Goal: Task Accomplishment & Management: Complete application form

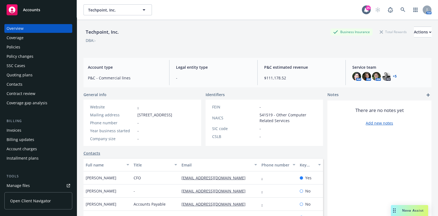
click at [38, 44] on div "Policies" at bounding box center [38, 47] width 63 height 9
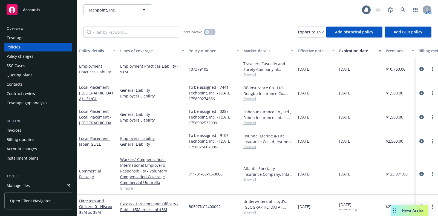
click at [205, 31] on div "button" at bounding box center [207, 32] width 4 height 4
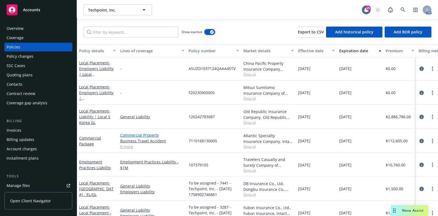
scroll to position [647, 0]
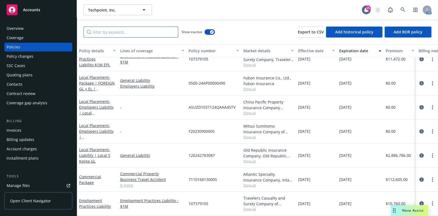
click at [157, 33] on input "Filter by keyword..." at bounding box center [130, 32] width 95 height 11
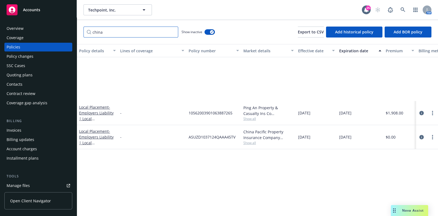
scroll to position [0, 0]
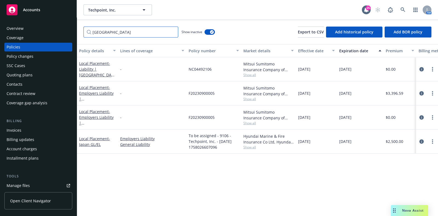
click at [122, 32] on input "[GEOGRAPHIC_DATA]" at bounding box center [130, 32] width 95 height 11
click at [420, 120] on div at bounding box center [427, 117] width 22 height 24
click at [420, 118] on link "circleInformation" at bounding box center [421, 117] width 7 height 7
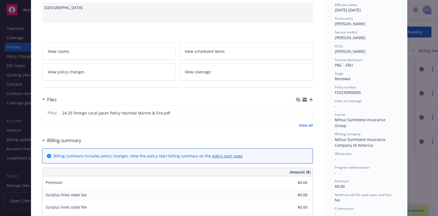
scroll to position [56, 0]
click at [305, 111] on icon "preview file" at bounding box center [307, 113] width 5 height 4
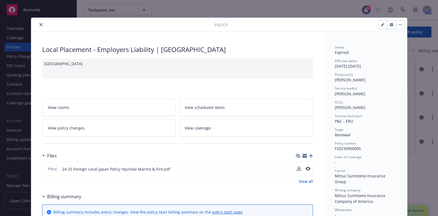
click at [39, 26] on icon "close" at bounding box center [40, 24] width 3 height 3
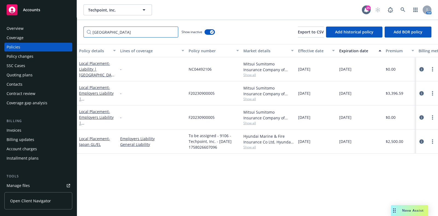
click at [109, 31] on input "[GEOGRAPHIC_DATA]" at bounding box center [130, 32] width 95 height 11
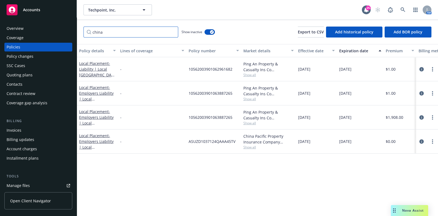
type input "china"
click at [418, 143] on div at bounding box center [427, 141] width 18 height 7
click at [420, 142] on icon "circleInformation" at bounding box center [421, 141] width 4 height 4
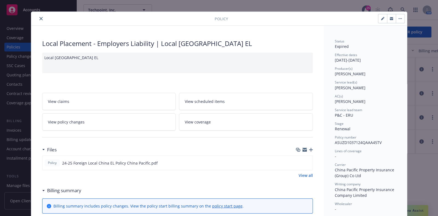
scroll to position [7, 0]
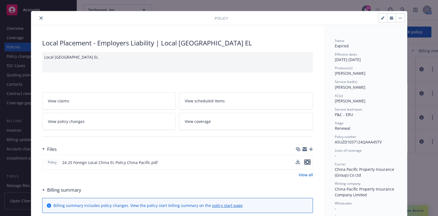
click at [305, 162] on icon "preview file" at bounding box center [307, 162] width 5 height 4
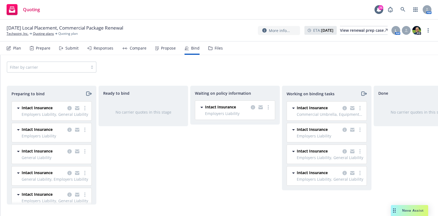
click at [232, 74] on div "Filter by carrier" at bounding box center [218, 67] width 437 height 24
click at [67, 171] on icon "copy logging email" at bounding box center [69, 173] width 4 height 4
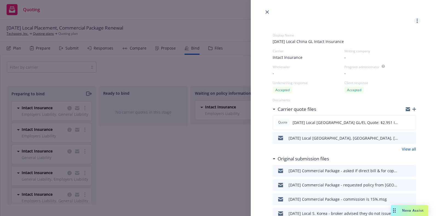
click at [414, 20] on link "more" at bounding box center [417, 21] width 7 height 7
click at [205, 72] on div "Complete preparation Log bind order Move to done Invoice this quote Copy loggin…" at bounding box center [219, 108] width 438 height 216
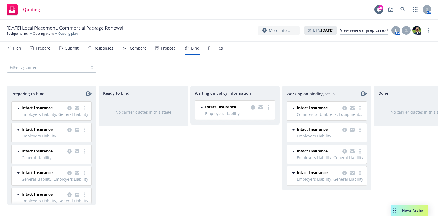
click at [402, 206] on div "Nova Assist" at bounding box center [409, 210] width 37 height 11
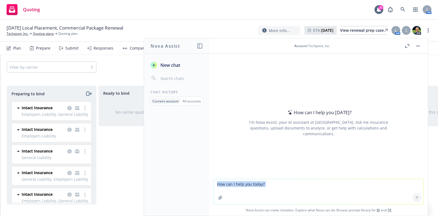
click at [402, 206] on div "Nova Assist can make mistakes. Explore what Nova can do: Browse prompt library …" at bounding box center [318, 197] width 218 height 37
click at [13, 82] on div "Preparing to bind Intact Insurance Employers Liability, General Liability 08/21…" at bounding box center [218, 146] width 437 height 135
click at [418, 47] on button "button" at bounding box center [417, 46] width 7 height 7
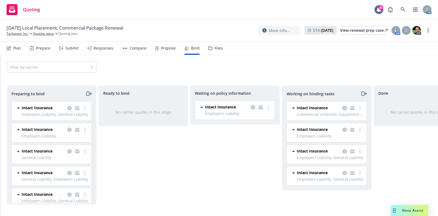
click at [344, 108] on icon "copy logging email" at bounding box center [344, 108] width 4 height 4
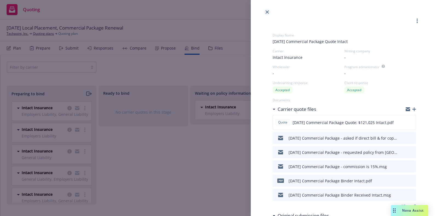
click at [265, 10] on link "close" at bounding box center [267, 12] width 7 height 7
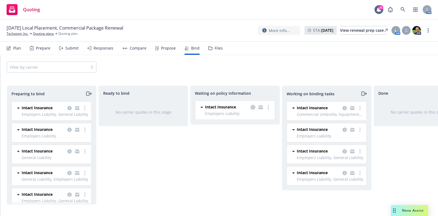
click at [255, 107] on icon "copy logging email" at bounding box center [253, 107] width 4 height 4
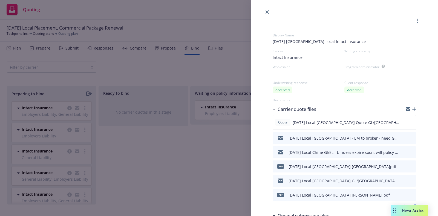
click at [231, 68] on div "Display Name 8/21/2025 China Local Intact Insurance Carrier Intact Insurance Wr…" at bounding box center [219, 108] width 438 height 216
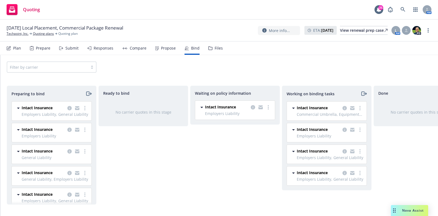
click at [208, 48] on icon at bounding box center [210, 48] width 4 height 4
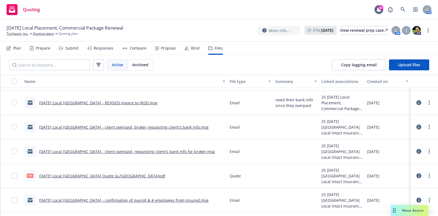
scroll to position [600, 0]
click at [171, 200] on link "8/21/2025 Local China - confirmation of payroll & # employees from insured.msg" at bounding box center [123, 199] width 169 height 5
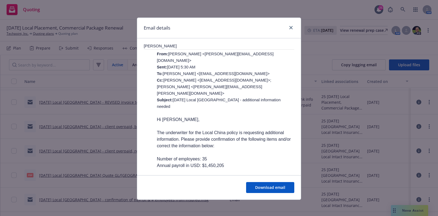
scroll to position [108, 0]
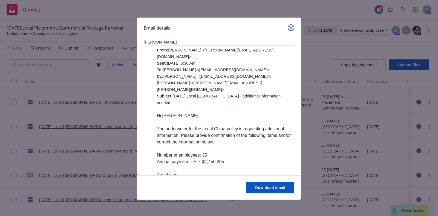
click at [290, 27] on link "close" at bounding box center [290, 27] width 7 height 7
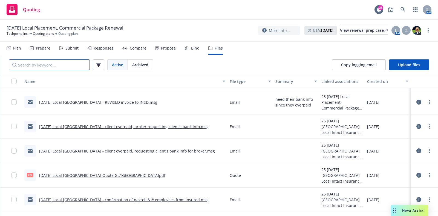
click at [76, 61] on input "Search by keyword..." at bounding box center [49, 64] width 81 height 11
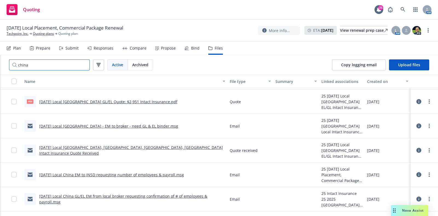
scroll to position [192, 0]
type input "china"
click at [97, 174] on link "8/21/2025 Local China EM to INSD requesting number of employees & payroll.msg" at bounding box center [111, 174] width 145 height 5
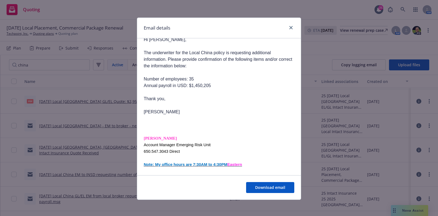
scroll to position [110, 0]
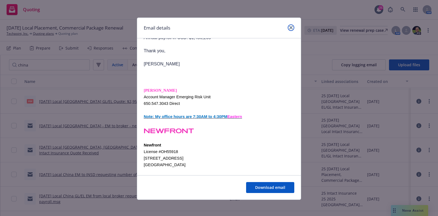
click at [289, 26] on icon "close" at bounding box center [290, 27] width 3 height 3
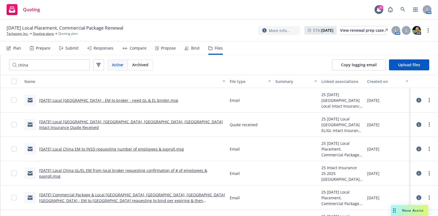
scroll to position [217, 0]
click at [116, 171] on link "8/21/2025 Local China GL/EL EM from local broker requesting confirmation of # o…" at bounding box center [123, 172] width 168 height 11
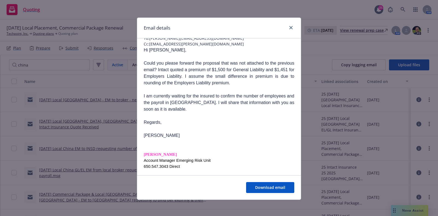
scroll to position [47, 0]
click at [289, 27] on icon "close" at bounding box center [290, 27] width 3 height 3
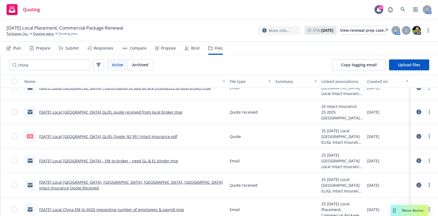
scroll to position [138, 0]
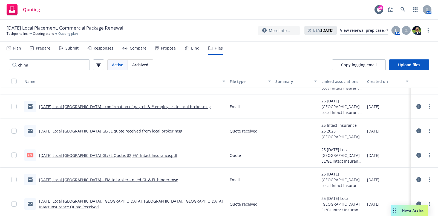
click at [142, 132] on link "8/21/2025 Local China GL/EL quote received from local broker.msg" at bounding box center [110, 130] width 143 height 5
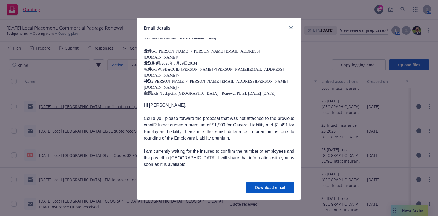
scroll to position [238, 0]
click at [285, 29] on div at bounding box center [289, 27] width 9 height 7
click at [287, 30] on link "close" at bounding box center [290, 27] width 7 height 7
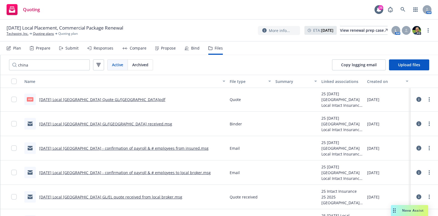
scroll to position [73, 0]
click at [98, 170] on link "8/21/2025 Local China - confirmation of payroll & # employees to local broker.m…" at bounding box center [124, 172] width 171 height 5
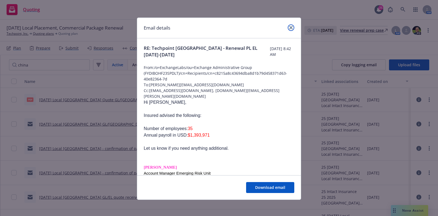
click at [289, 26] on icon "close" at bounding box center [290, 27] width 3 height 3
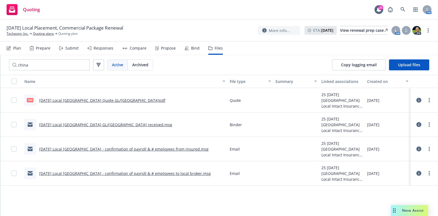
scroll to position [0, 0]
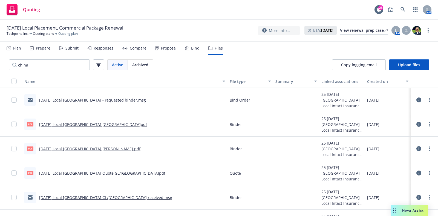
click at [4, 107] on div at bounding box center [11, 100] width 22 height 24
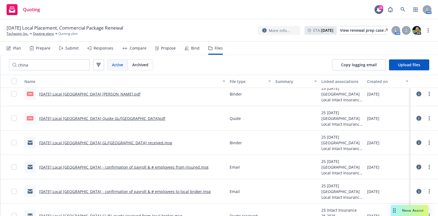
scroll to position [55, 0]
click at [100, 188] on link "8/21/2025 Local China - confirmation of payroll & # employees to local broker.m…" at bounding box center [124, 190] width 171 height 5
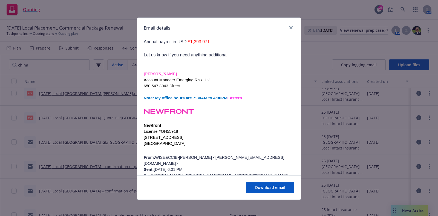
scroll to position [0, 0]
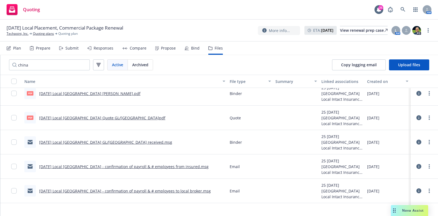
click at [49, 7] on div "Quoting 25 AM" at bounding box center [219, 10] width 438 height 20
click at [187, 50] on div "Bind" at bounding box center [191, 48] width 15 height 13
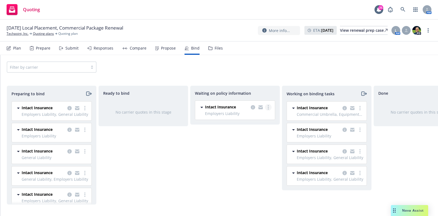
click at [268, 107] on circle "more" at bounding box center [267, 107] width 1 height 1
click at [248, 122] on link "Create policies" at bounding box center [247, 118] width 50 height 11
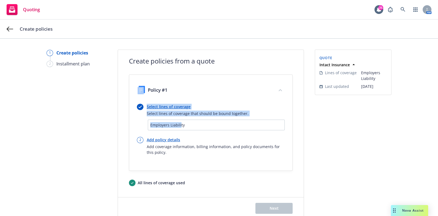
drag, startPoint x: 178, startPoint y: 103, endPoint x: 177, endPoint y: 119, distance: 15.9
click at [177, 119] on div "Select lines of coverage Select lines of coverage that should be bound together…" at bounding box center [210, 133] width 161 height 65
click at [177, 120] on div "Employers Liability" at bounding box center [216, 125] width 137 height 11
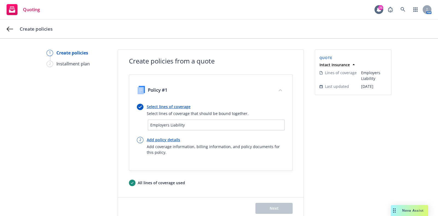
click at [180, 124] on div "Employers Liability" at bounding box center [216, 125] width 132 height 6
click at [163, 140] on link "Add policy details" at bounding box center [216, 140] width 138 height 6
select select "12"
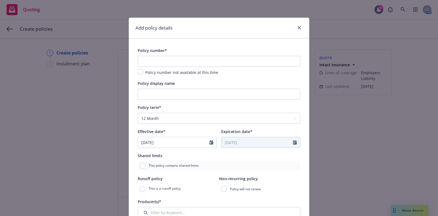
click at [170, 73] on span "Policy number not available at this time" at bounding box center [181, 72] width 73 height 5
drag, startPoint x: 170, startPoint y: 73, endPoint x: 150, endPoint y: 81, distance: 22.0
click at [143, 73] on div "Policy number not available at this time" at bounding box center [181, 72] width 76 height 7
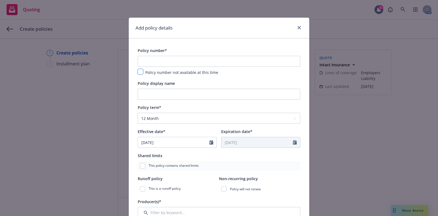
click at [139, 72] on input "checkbox" at bounding box center [140, 71] width 5 height 5
checkbox input "true"
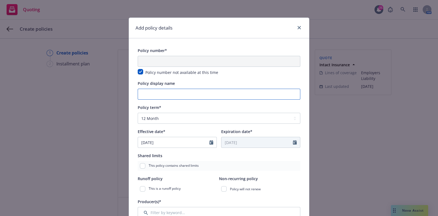
click at [155, 94] on input "Policy display name" at bounding box center [219, 94] width 162 height 11
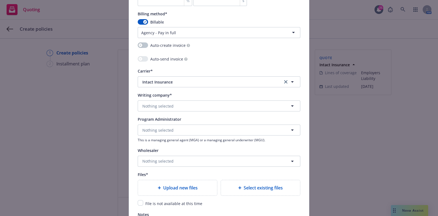
scroll to position [501, 0]
type input "China EL"
click at [284, 80] on icon "clear selection" at bounding box center [285, 81] width 3 height 3
click at [206, 104] on button "Nothing selected" at bounding box center [219, 105] width 162 height 11
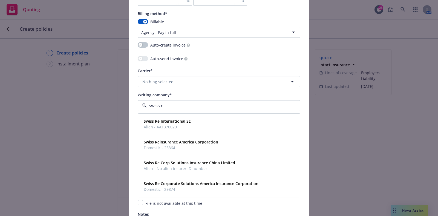
type input "swiss re"
click at [190, 164] on strong "Swiss Re Corp Solutions Insurance China Limited" at bounding box center [189, 162] width 91 height 5
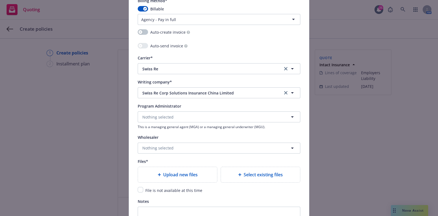
scroll to position [514, 0]
click at [190, 115] on button "Nothing selected" at bounding box center [219, 116] width 162 height 11
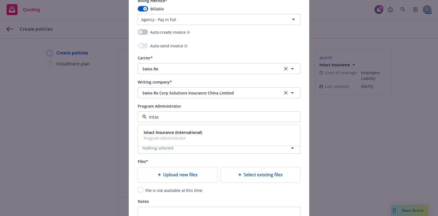
type input "intact"
click at [189, 130] on strong "Intact Insurance (International)" at bounding box center [173, 132] width 58 height 5
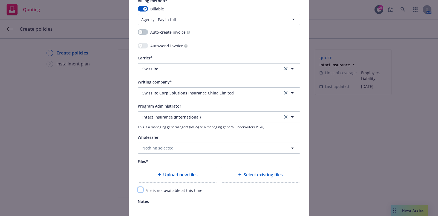
click at [139, 188] on input "checkbox" at bounding box center [140, 189] width 5 height 5
checkbox input "true"
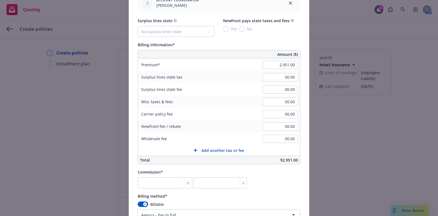
scroll to position [318, 0]
click at [277, 65] on input "2,951.00" at bounding box center [280, 65] width 36 height 8
type input "1,451.00"
click at [275, 45] on div "Billing information*" at bounding box center [219, 45] width 162 height 7
